Goal: Information Seeking & Learning: Learn about a topic

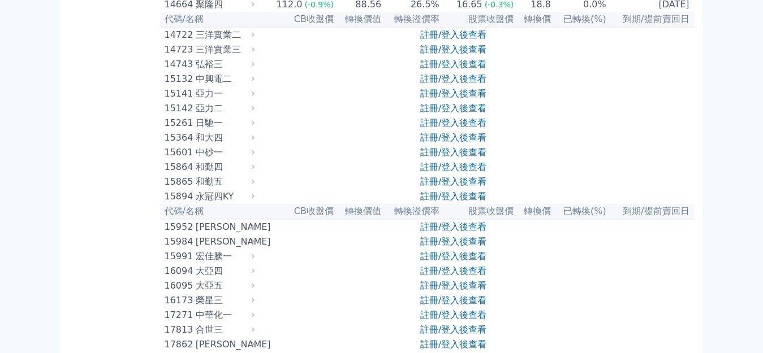
scroll to position [283, 0]
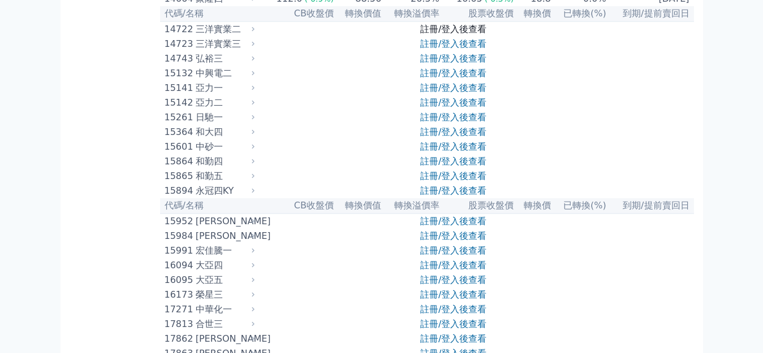
click at [440, 34] on link "註冊/登入後查看" at bounding box center [453, 29] width 66 height 11
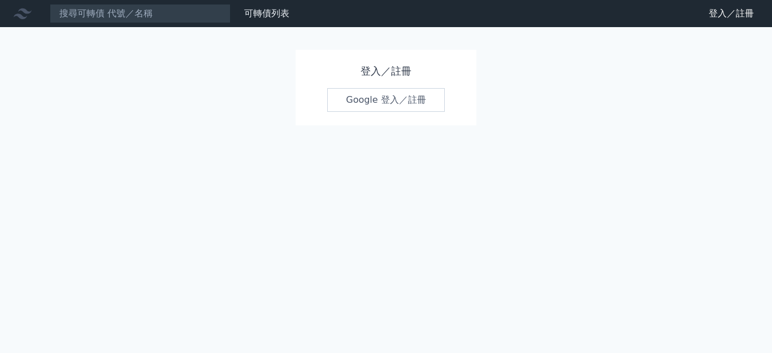
click at [397, 105] on link "Google 登入／註冊" at bounding box center [386, 100] width 118 height 24
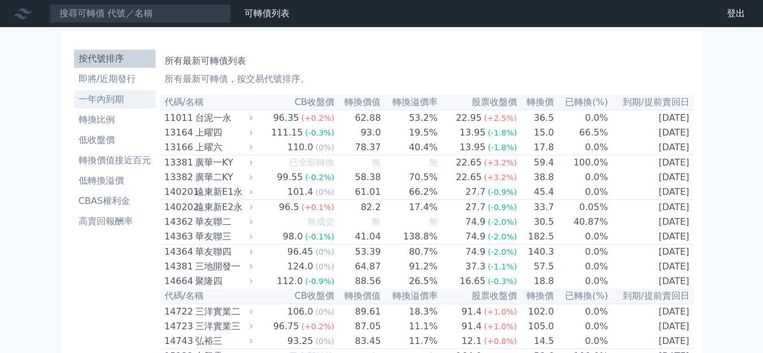
click at [94, 93] on li "一年內到期" at bounding box center [114, 100] width 81 height 14
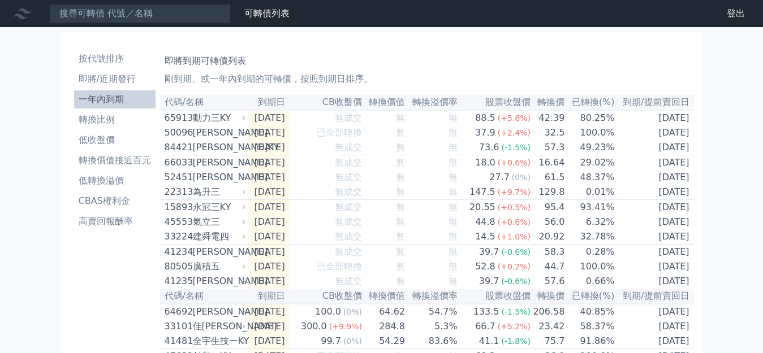
click at [0, 0] on icon at bounding box center [0, 0] width 0 height 0
click at [0, 0] on div "可轉債列表 財務數據 登出" at bounding box center [0, 0] width 0 height 0
click at [0, 0] on div at bounding box center [0, 0] width 0 height 0
click at [95, 215] on li "高賣回報酬率" at bounding box center [114, 222] width 81 height 14
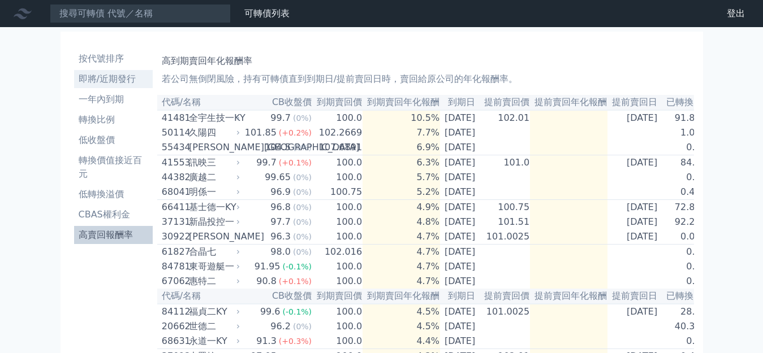
click at [105, 72] on li "即將/近期發行" at bounding box center [113, 79] width 79 height 14
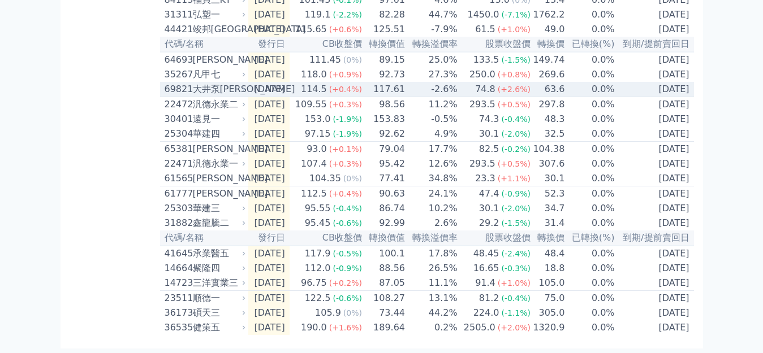
scroll to position [559, 0]
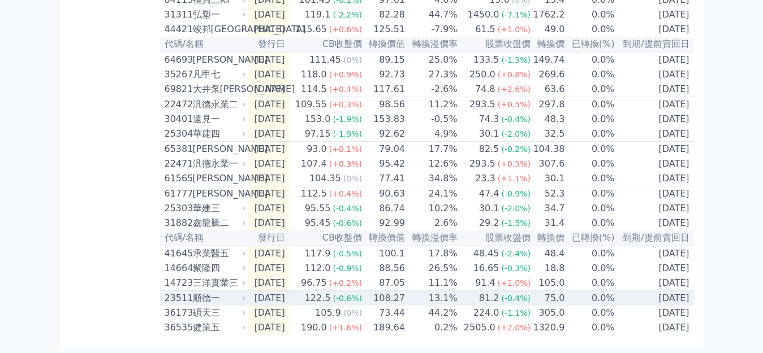
click at [531, 305] on td "75.0" at bounding box center [548, 298] width 34 height 15
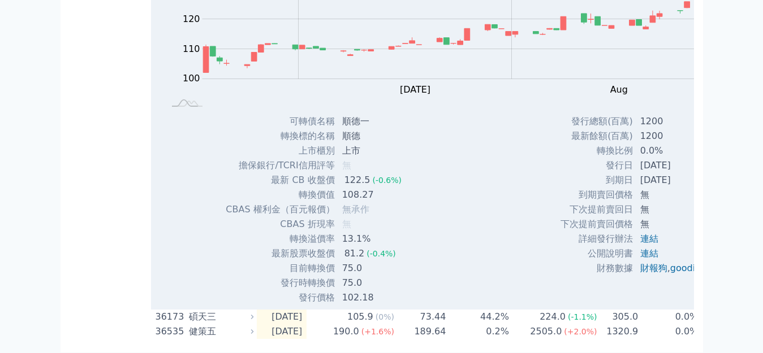
scroll to position [733, 0]
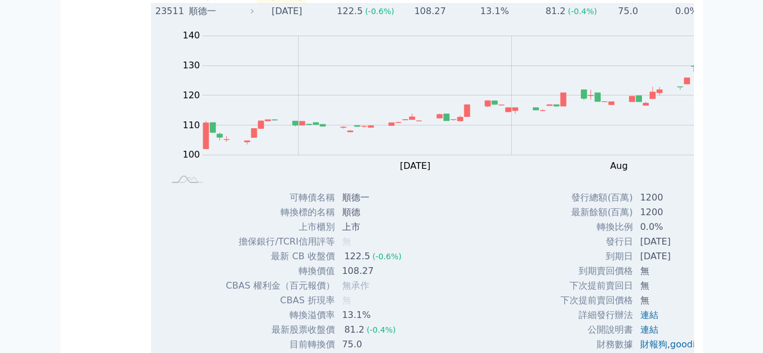
click at [189, 18] on div "順德一" at bounding box center [220, 12] width 62 height 14
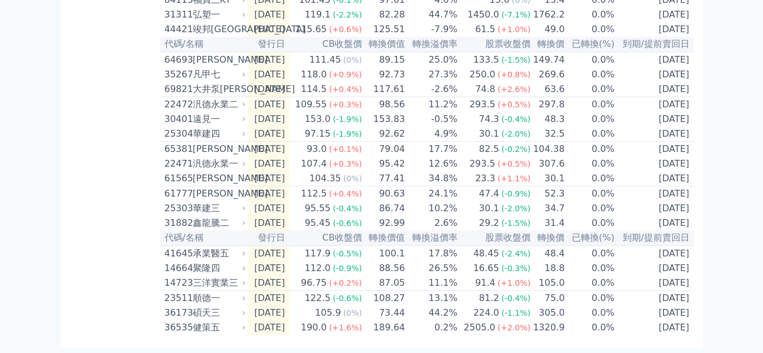
scroll to position [559, 0]
